Goal: Find specific page/section: Find specific page/section

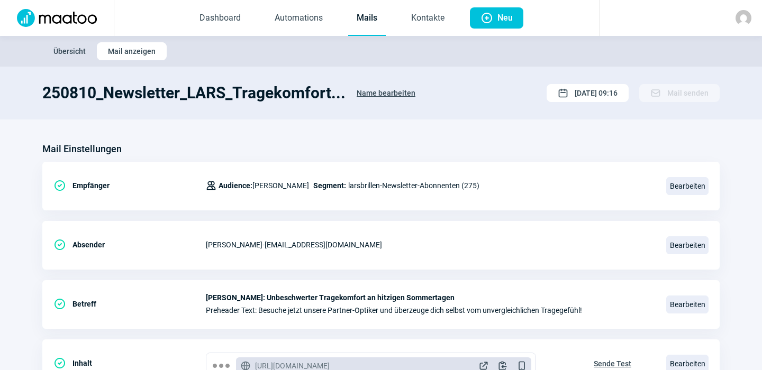
click at [369, 17] on link "Mails" at bounding box center [367, 18] width 38 height 35
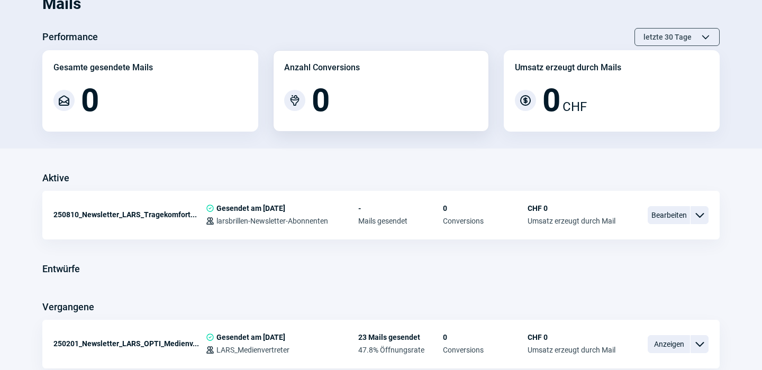
scroll to position [65, 0]
